Goal: Navigation & Orientation: Find specific page/section

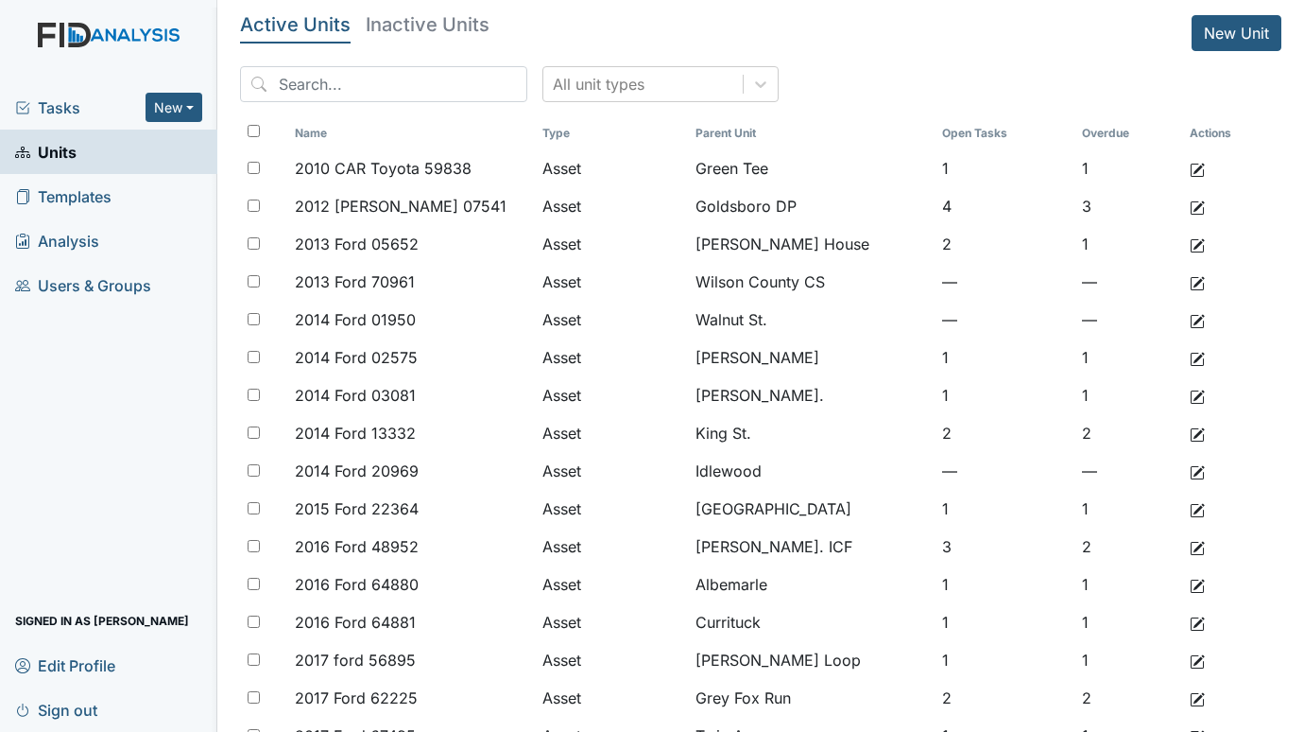
click at [47, 105] on span "Tasks" at bounding box center [80, 107] width 130 height 23
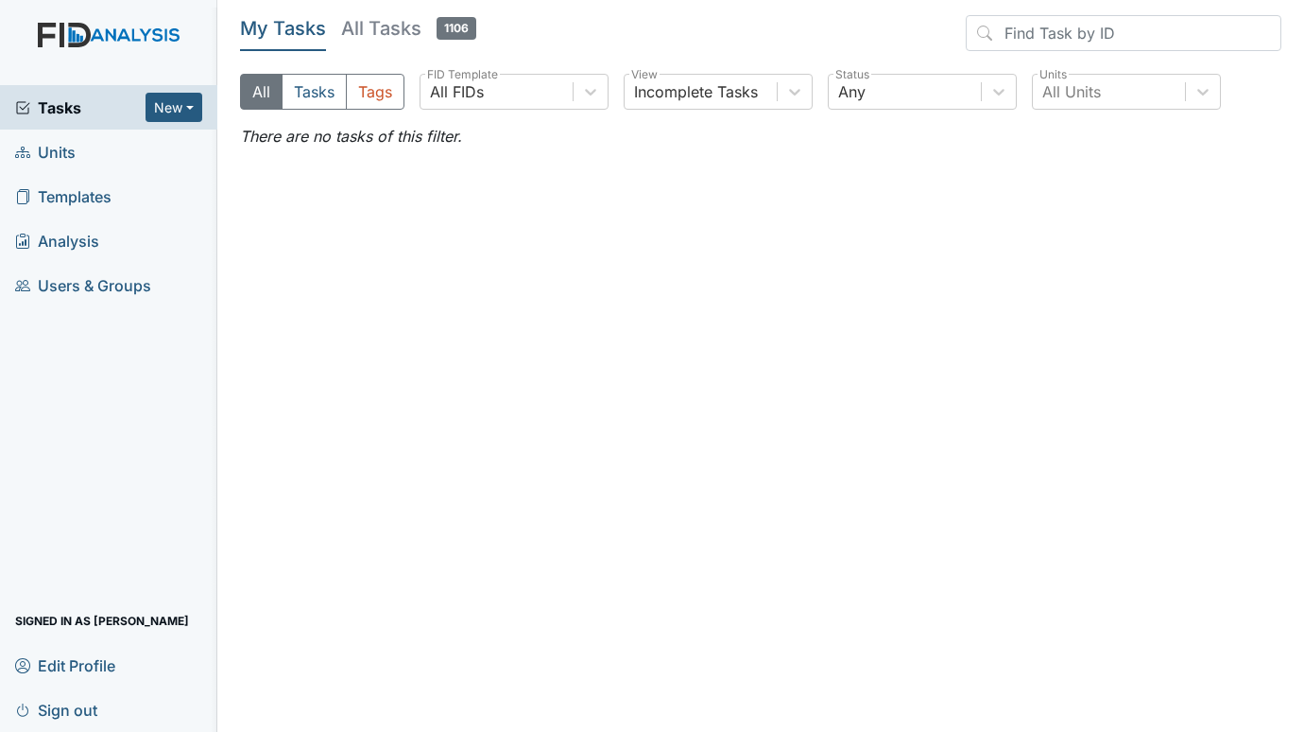
click at [62, 158] on span "Units" at bounding box center [45, 151] width 60 height 29
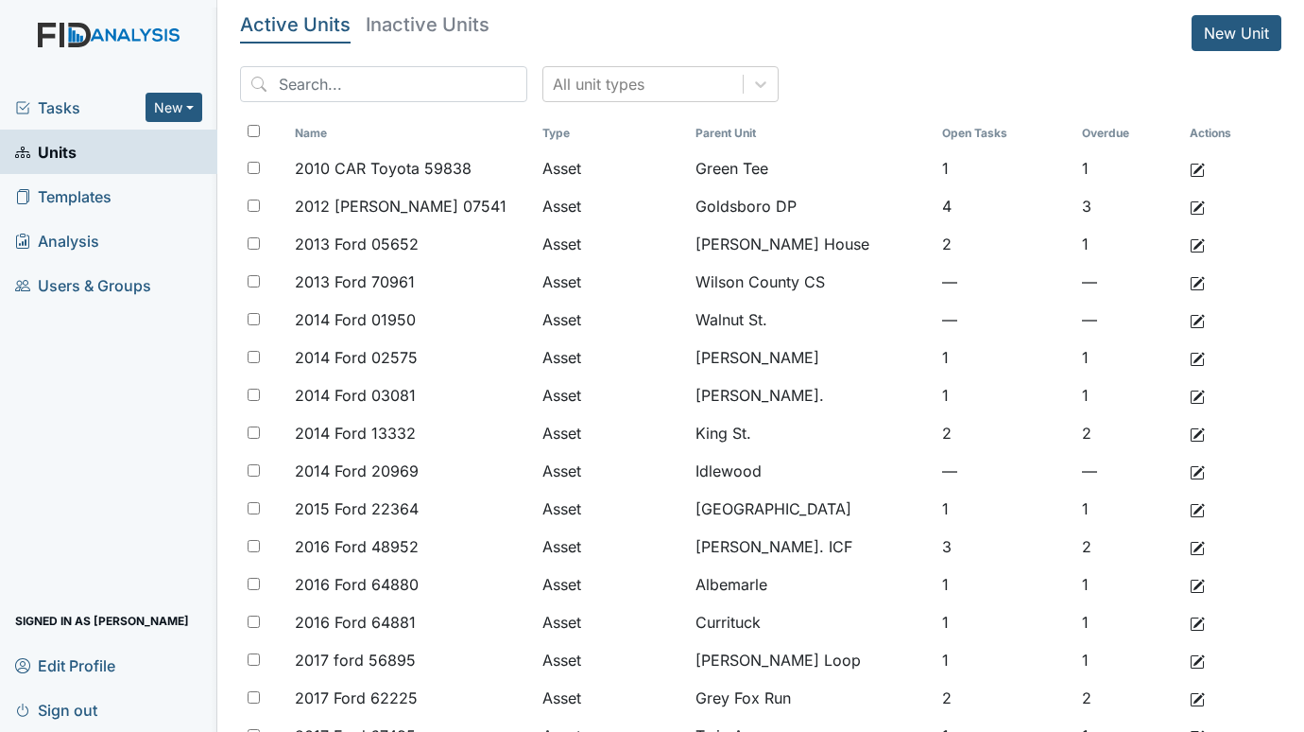
click at [72, 106] on span "Tasks" at bounding box center [80, 107] width 130 height 23
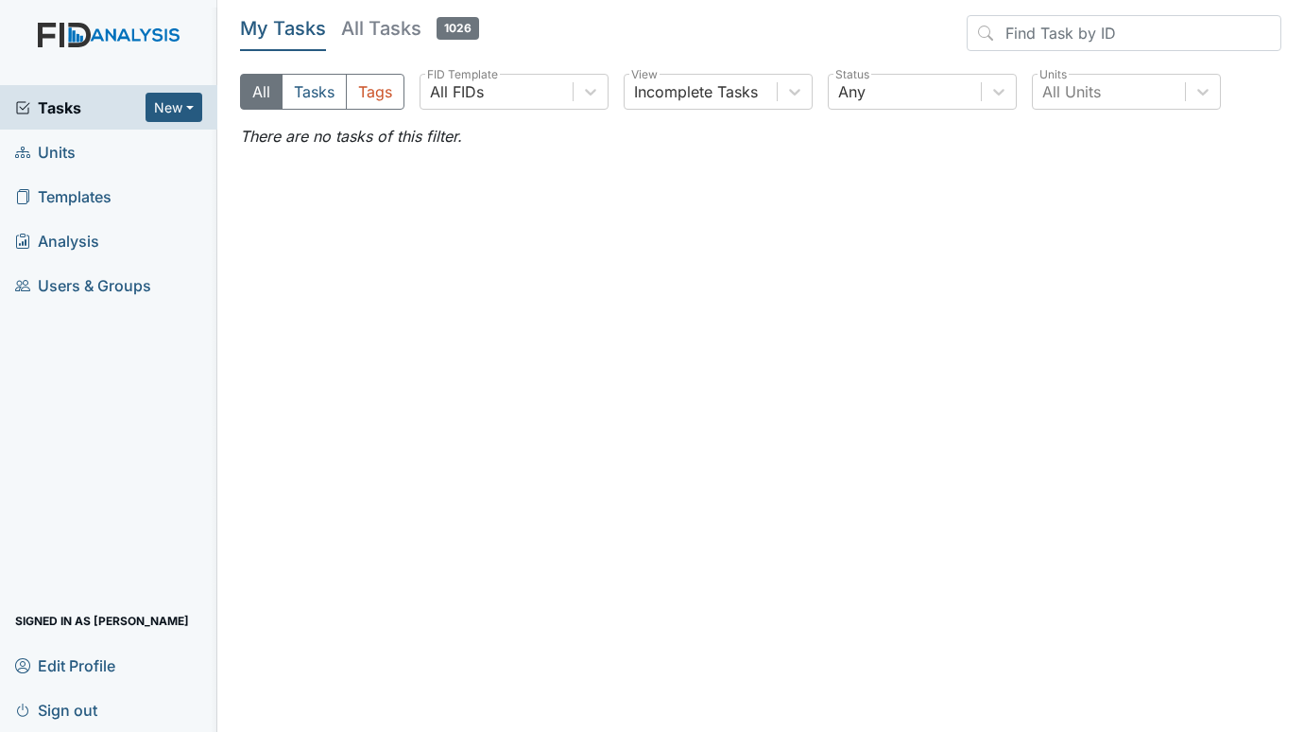
click at [36, 164] on span "Units" at bounding box center [45, 151] width 60 height 29
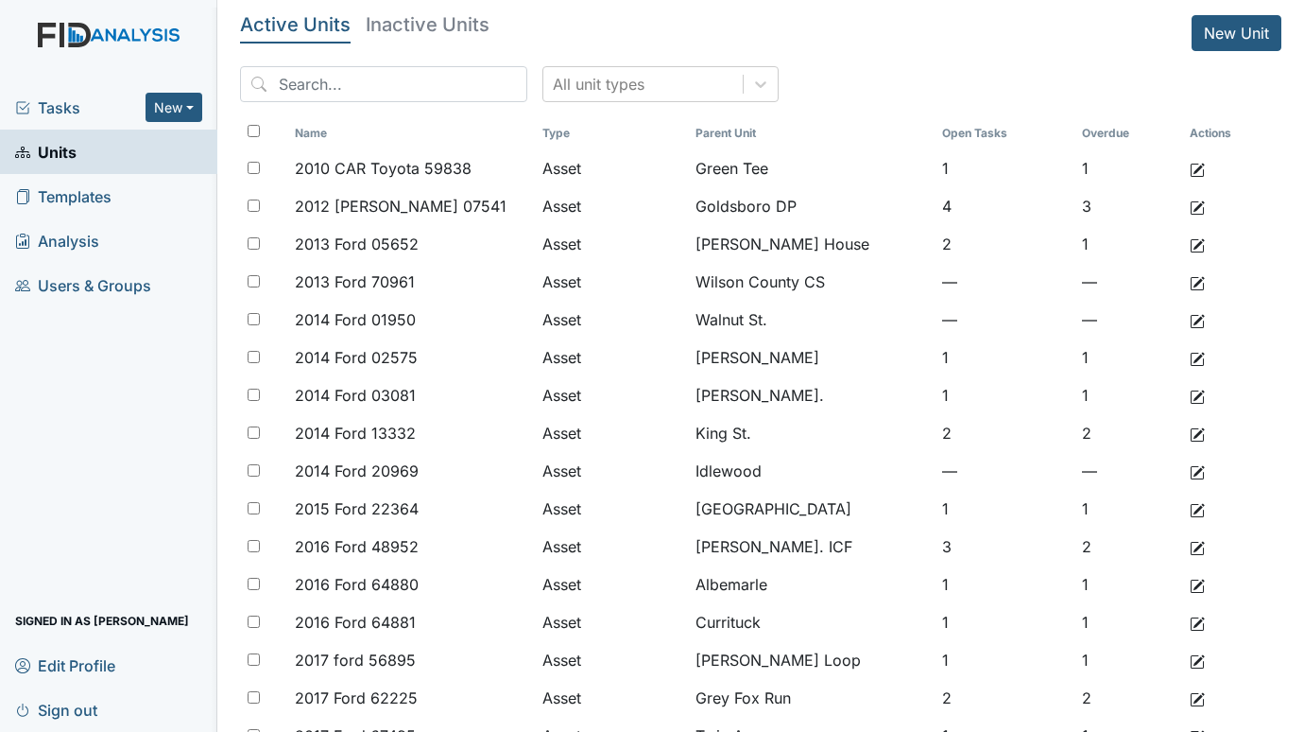
click at [84, 274] on span "Users & Groups" at bounding box center [83, 284] width 136 height 29
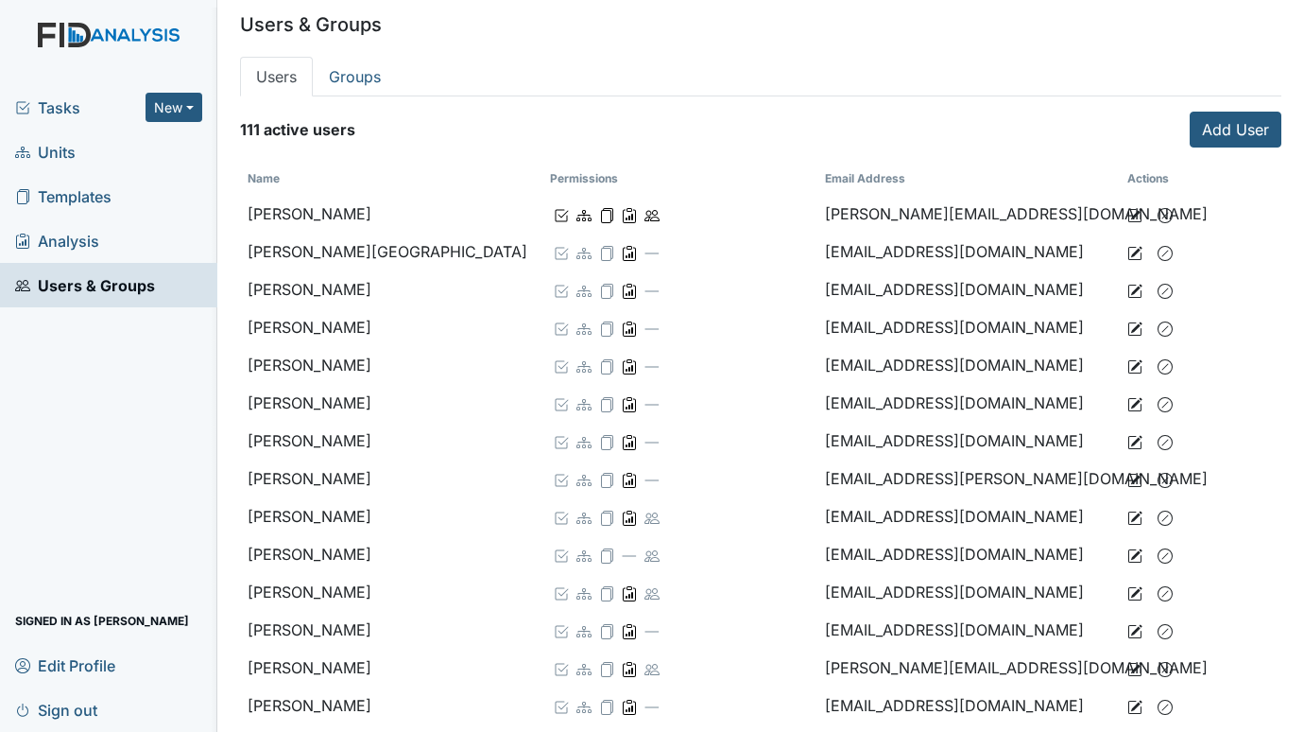
click at [84, 274] on span "Users & Groups" at bounding box center [85, 284] width 140 height 29
click at [162, 125] on div "Tasks New Form Inspection Document Bundle" at bounding box center [108, 107] width 217 height 44
click at [60, 105] on span "Tasks" at bounding box center [80, 107] width 130 height 23
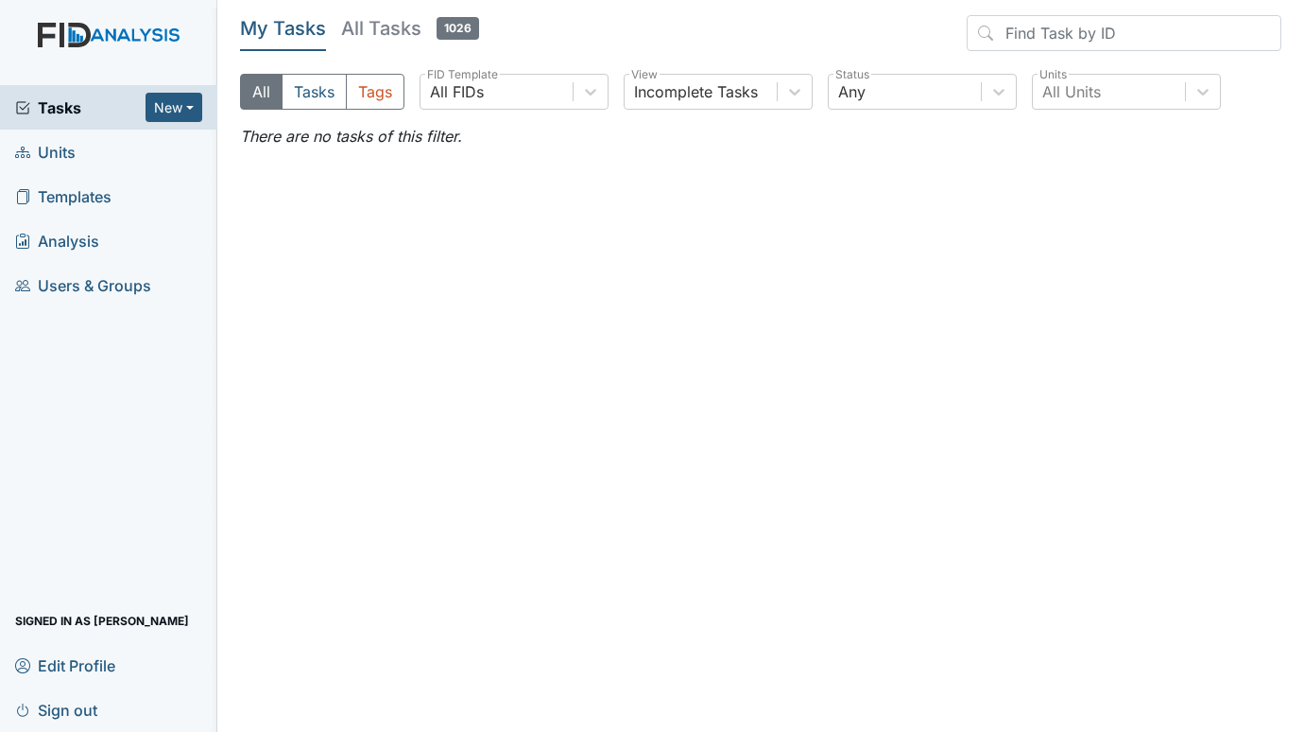
click at [60, 148] on span "Units" at bounding box center [45, 151] width 60 height 29
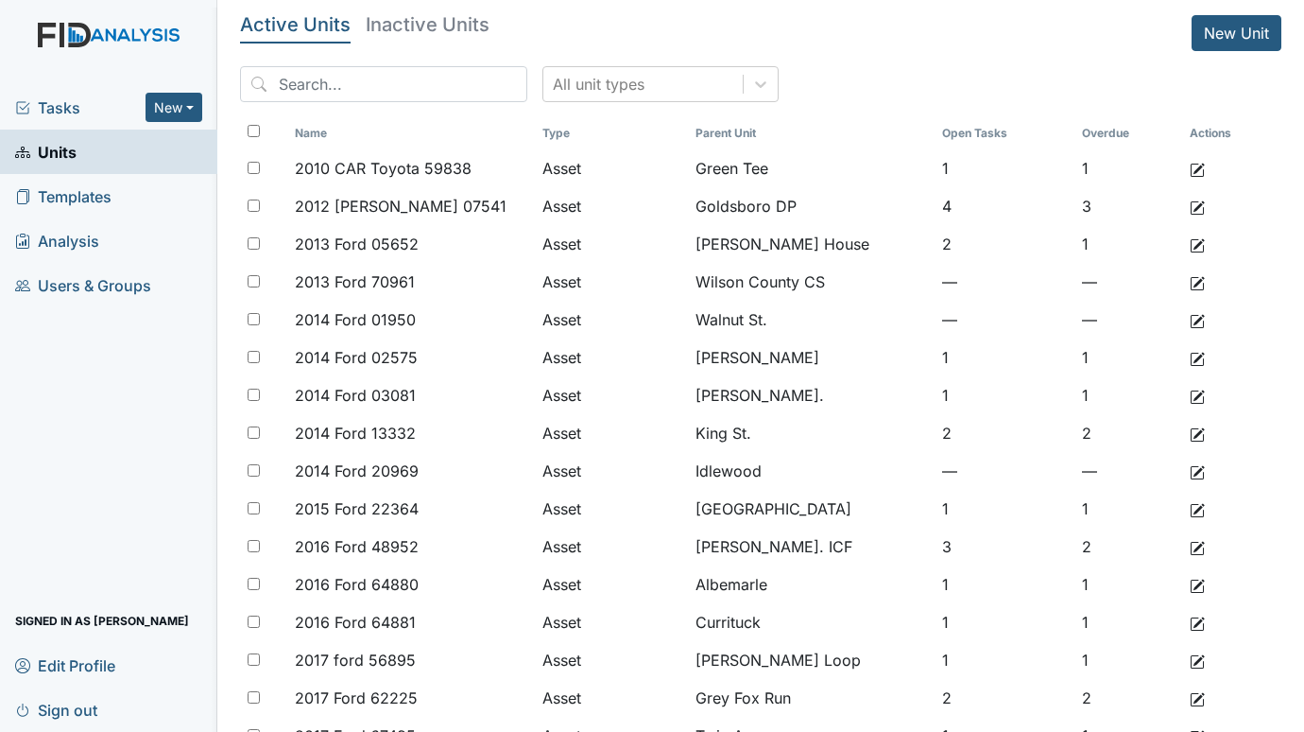
click at [40, 104] on span "Tasks" at bounding box center [80, 107] width 130 height 23
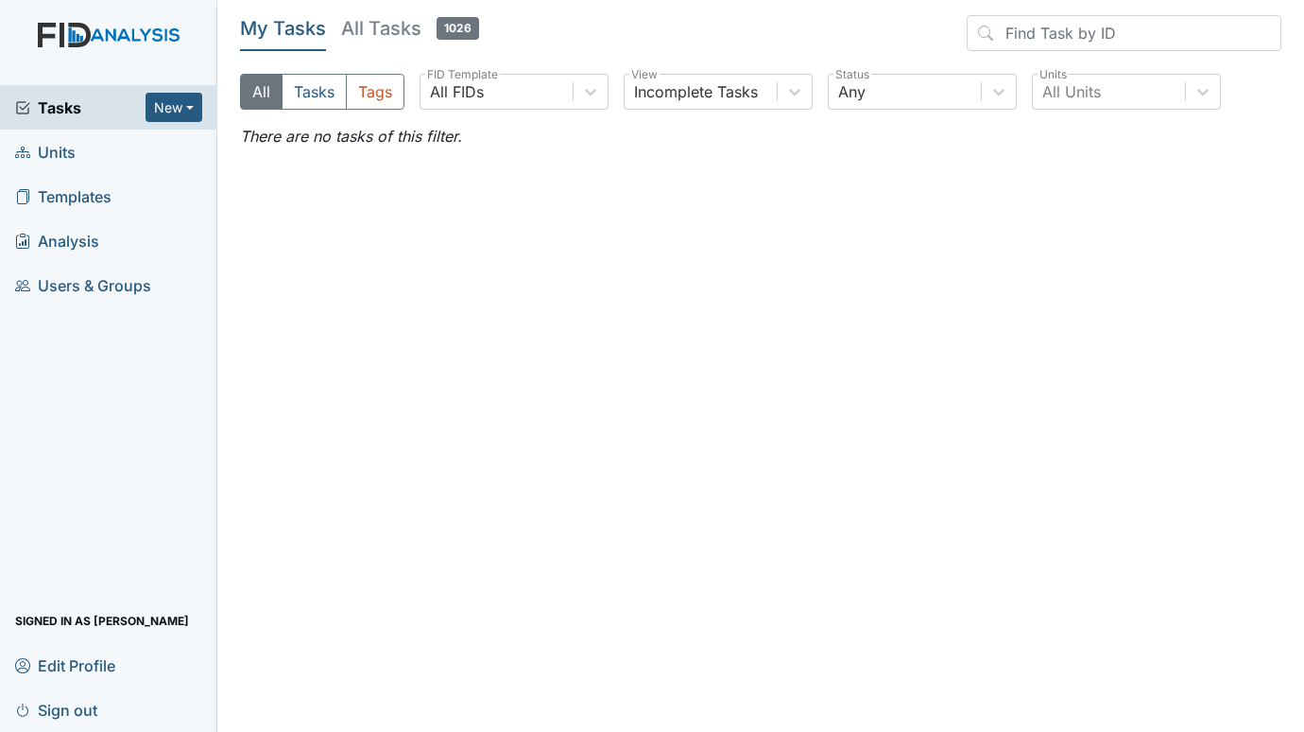
click at [47, 145] on span "Units" at bounding box center [45, 151] width 60 height 29
